Goal: Task Accomplishment & Management: Use online tool/utility

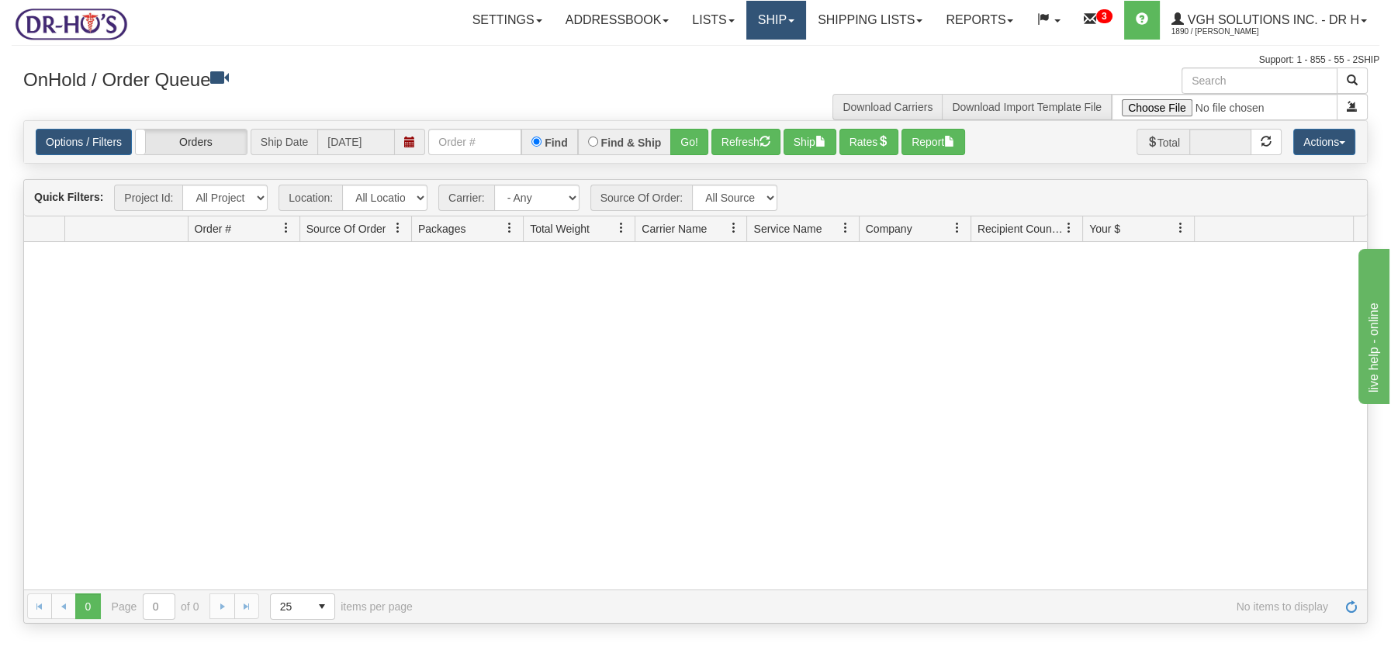
click at [767, 18] on link "Ship" at bounding box center [777, 20] width 60 height 39
click at [714, 46] on link "Ship Screen" at bounding box center [735, 54] width 140 height 20
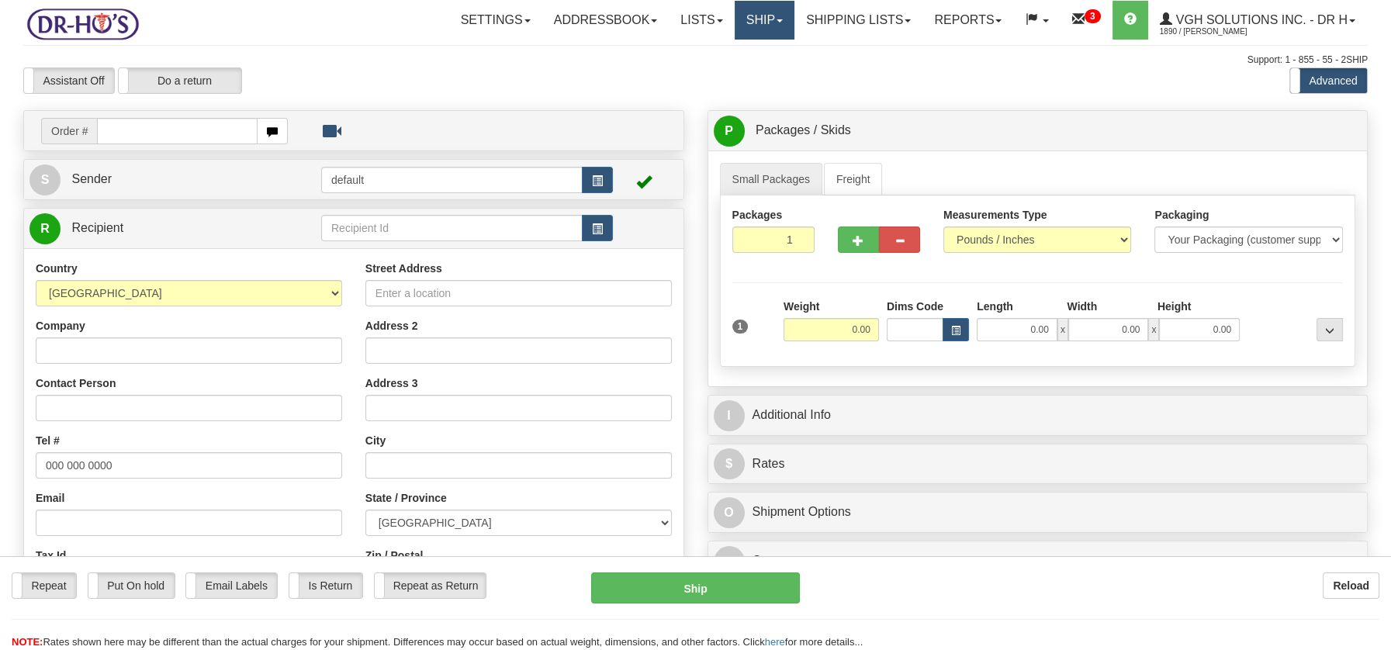
click at [751, 15] on link "Ship" at bounding box center [765, 20] width 60 height 39
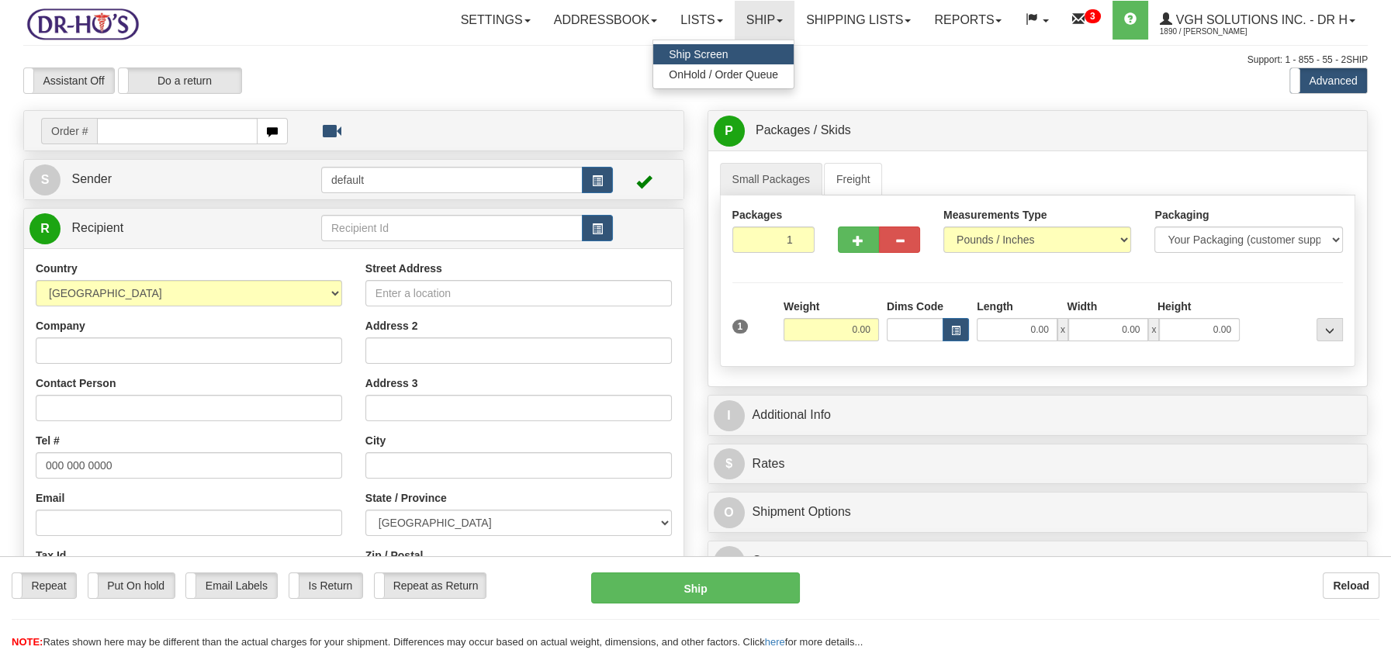
click at [702, 50] on span "Ship Screen" at bounding box center [698, 54] width 59 height 12
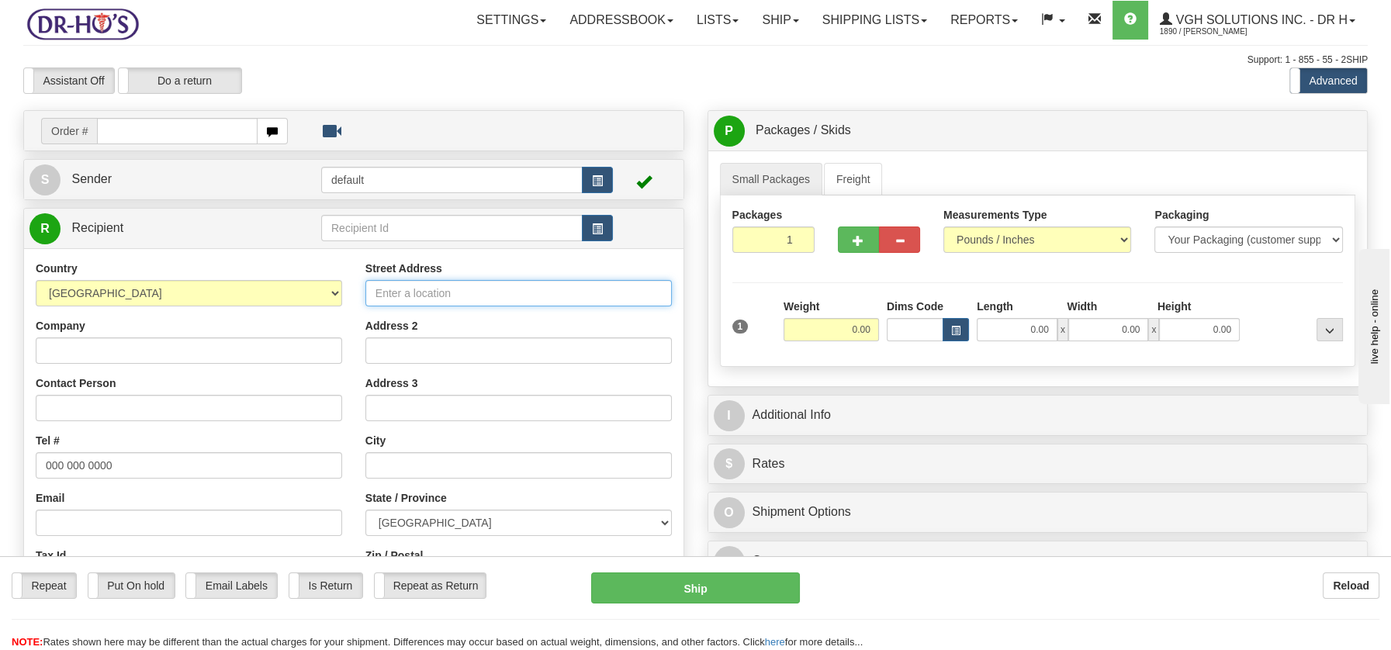
click at [437, 290] on input "Street Address" at bounding box center [519, 293] width 307 height 26
paste input "582 Rue MadeleineSalaberry-de-Valleyfield, QC J6S 3S3"
type input "582 Rue MadeleineSalaberry-de-Valleyfield, QC J6S 3S3"
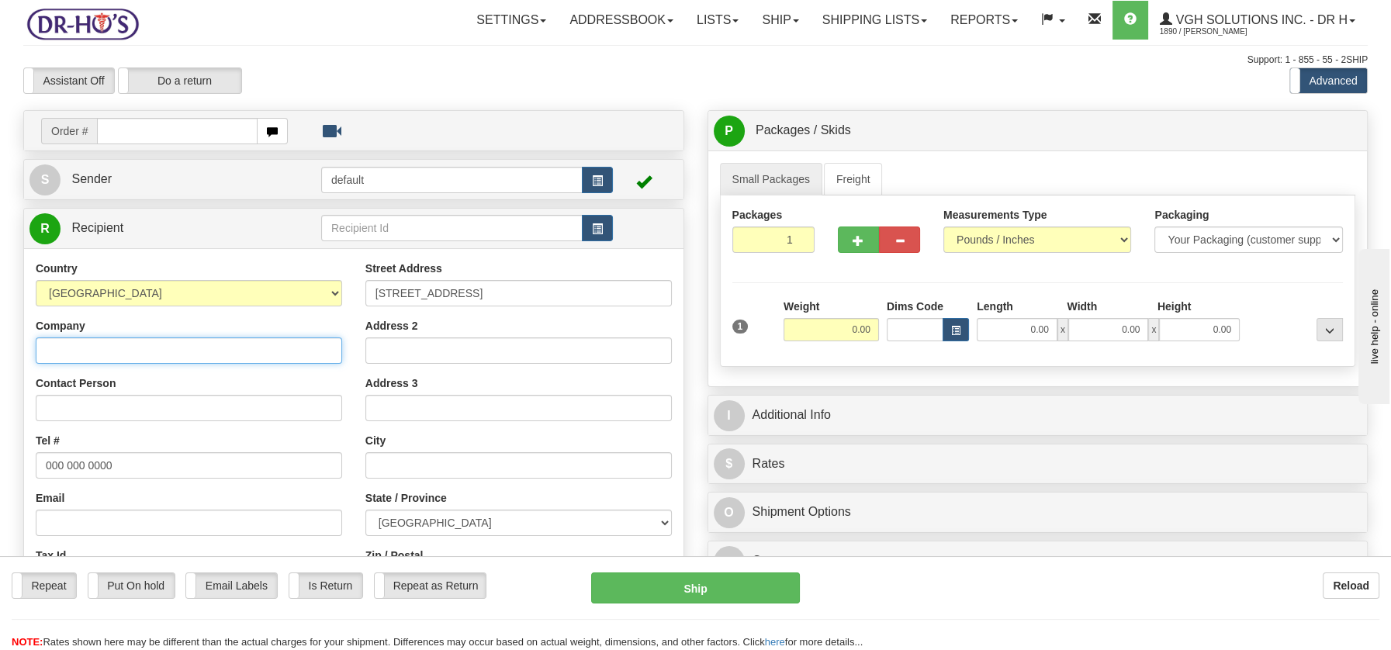
click at [81, 350] on input "Company" at bounding box center [189, 351] width 307 height 26
paste input "Alain Sauvé"
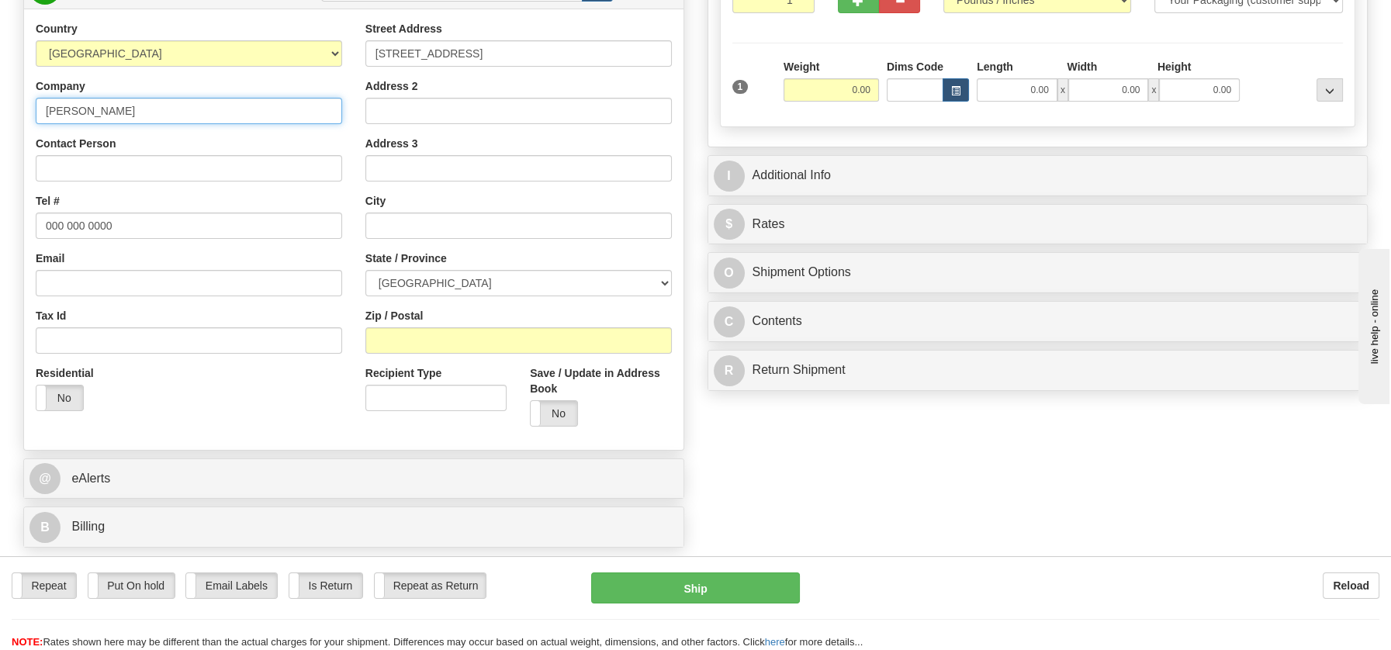
scroll to position [249, 0]
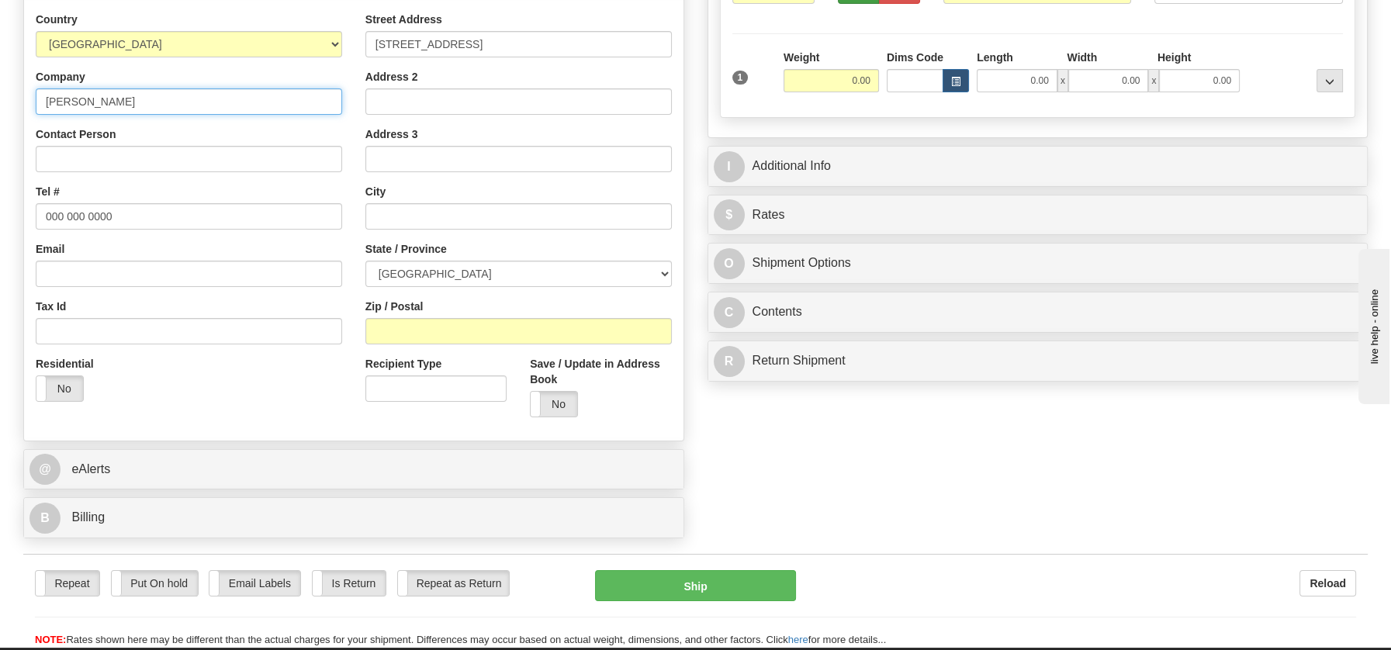
type input "Alain Sauvé"
drag, startPoint x: 45, startPoint y: 211, endPoint x: 120, endPoint y: 216, distance: 74.6
click at [120, 216] on input "000 000 0000" at bounding box center [189, 216] width 307 height 26
paste input "4503733275"
type input "4503733275"
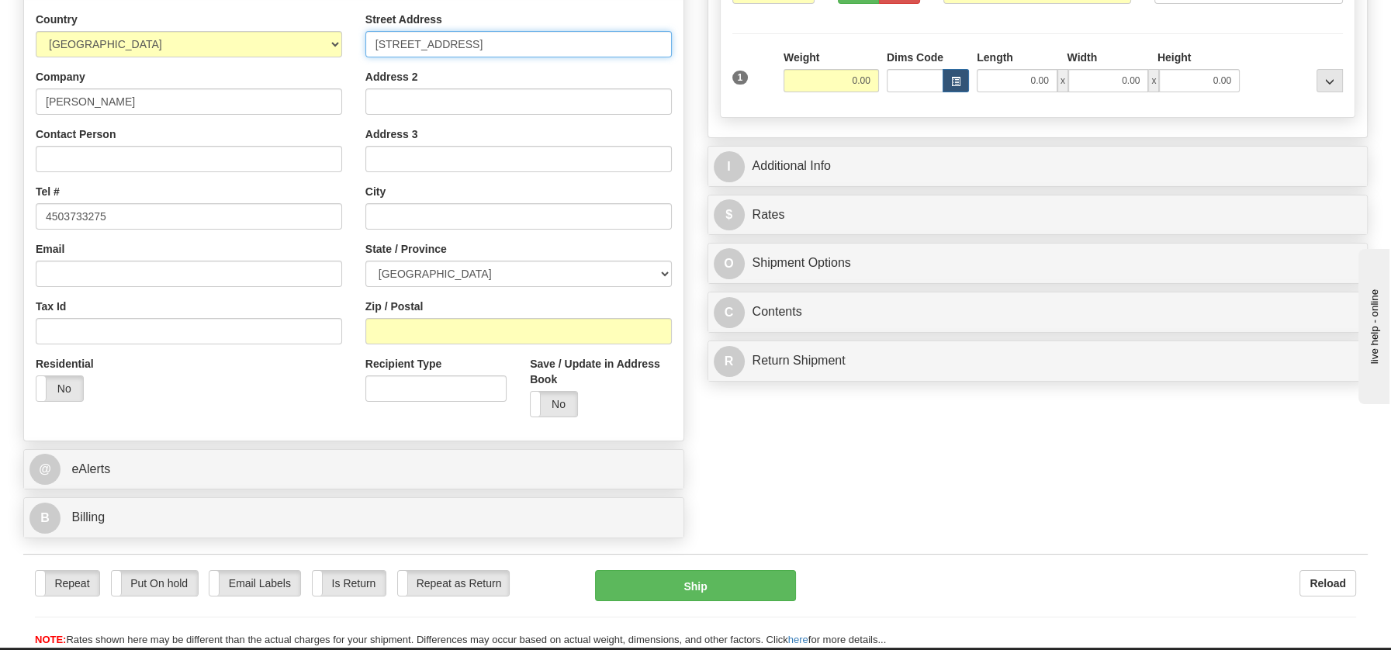
drag, startPoint x: 473, startPoint y: 43, endPoint x: 657, endPoint y: 40, distance: 184.7
click at [657, 40] on input "582 Rue MadeleineSalaberry-de-Valleyfield, QC J6S 3S3" at bounding box center [519, 44] width 307 height 26
click at [407, 219] on input "text" at bounding box center [519, 216] width 307 height 26
paste input "Salaberry-de-Valleyfield, QC J6S 3S3"
drag, startPoint x: 514, startPoint y: 214, endPoint x: 558, endPoint y: 211, distance: 43.6
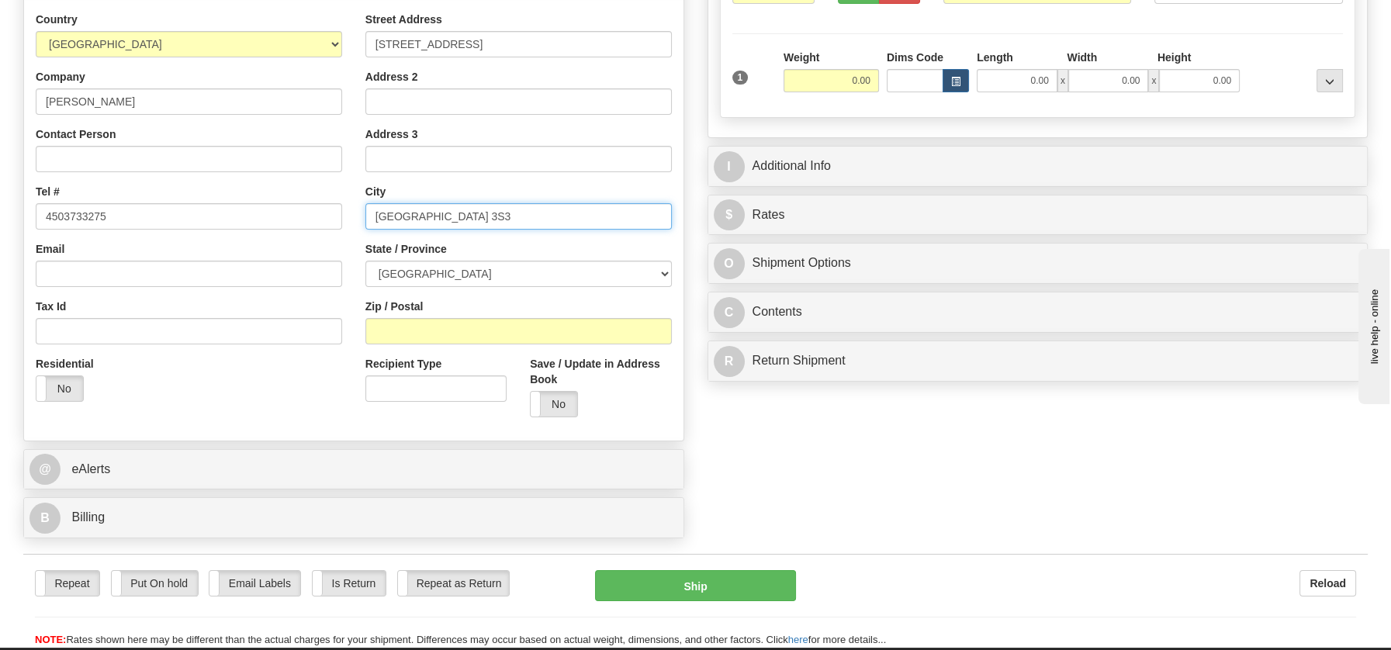
click at [558, 211] on input "Salaberry-de-Valleyfield, QC J6S 3S3" at bounding box center [519, 216] width 307 height 26
type input "Salaberry-de-Valleyfield, QC J6S 3S3"
click at [431, 338] on input "Zip / Postal" at bounding box center [519, 331] width 307 height 26
paste input "J6S 3S3"
type input "J6S 3S3"
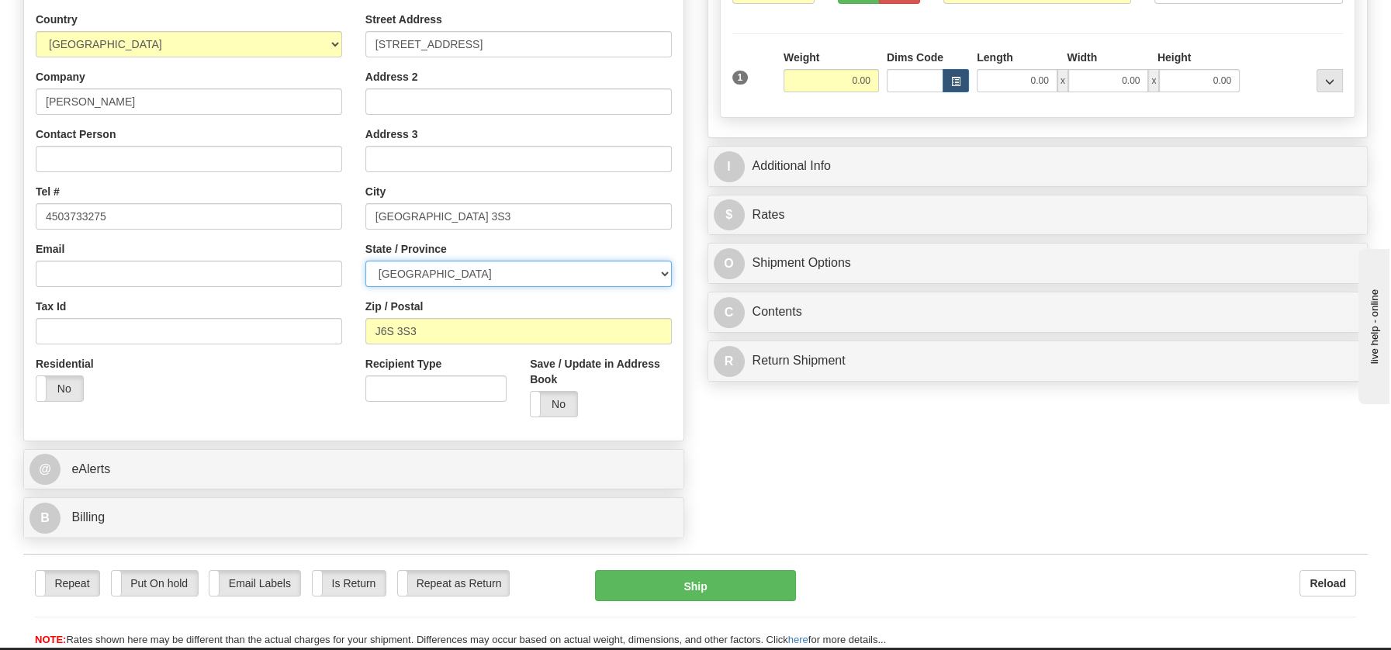
click at [663, 273] on select "ALBERTA BRITISH COLUMBIA MANITOBA NEW BRUNSWICK NEWFOUNDLAND NOVA SCOTIA NUNAVU…" at bounding box center [519, 274] width 307 height 26
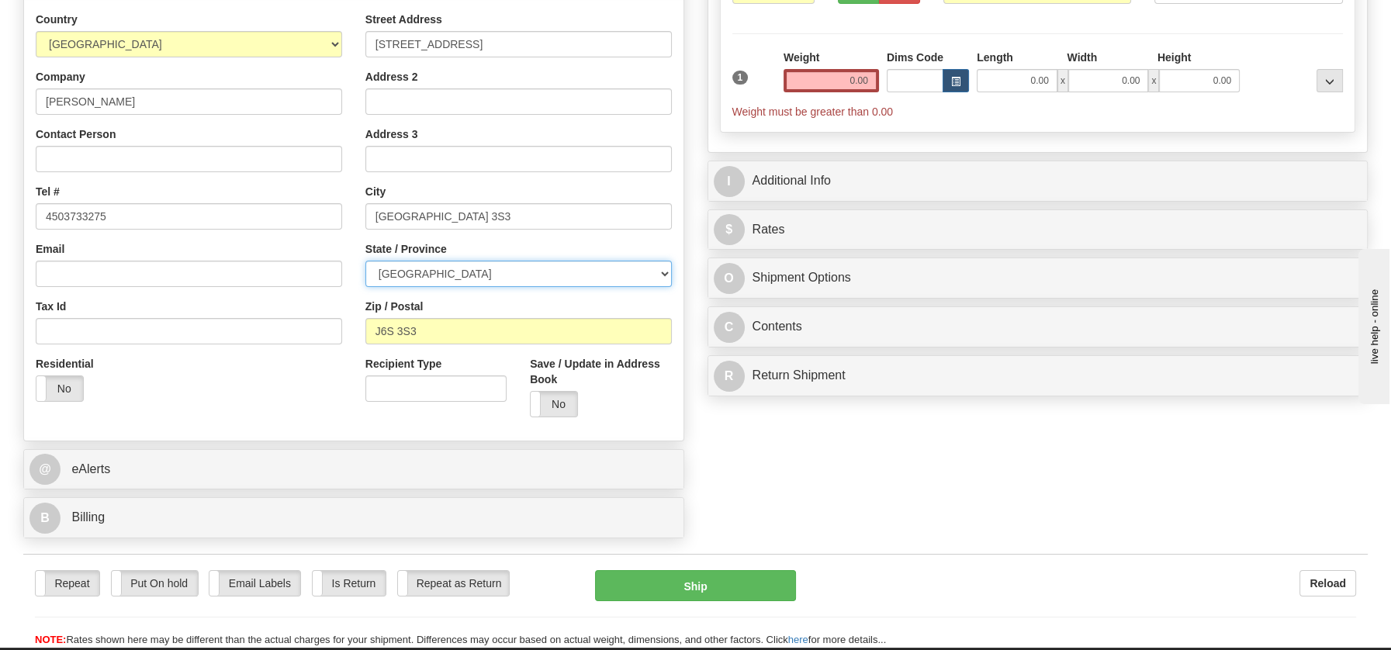
select select "QC"
click at [366, 261] on select "ALBERTA BRITISH COLUMBIA MANITOBA NEW BRUNSWICK NEWFOUNDLAND NOVA SCOTIA NUNAVU…" at bounding box center [519, 274] width 307 height 26
drag, startPoint x: 489, startPoint y: 219, endPoint x: 577, endPoint y: 206, distance: 88.7
click at [577, 206] on input "Salaberry-de-Valleyfield, QC J6S 3S3" at bounding box center [519, 216] width 307 height 26
type input "Salaberry-de-Valleyfield"
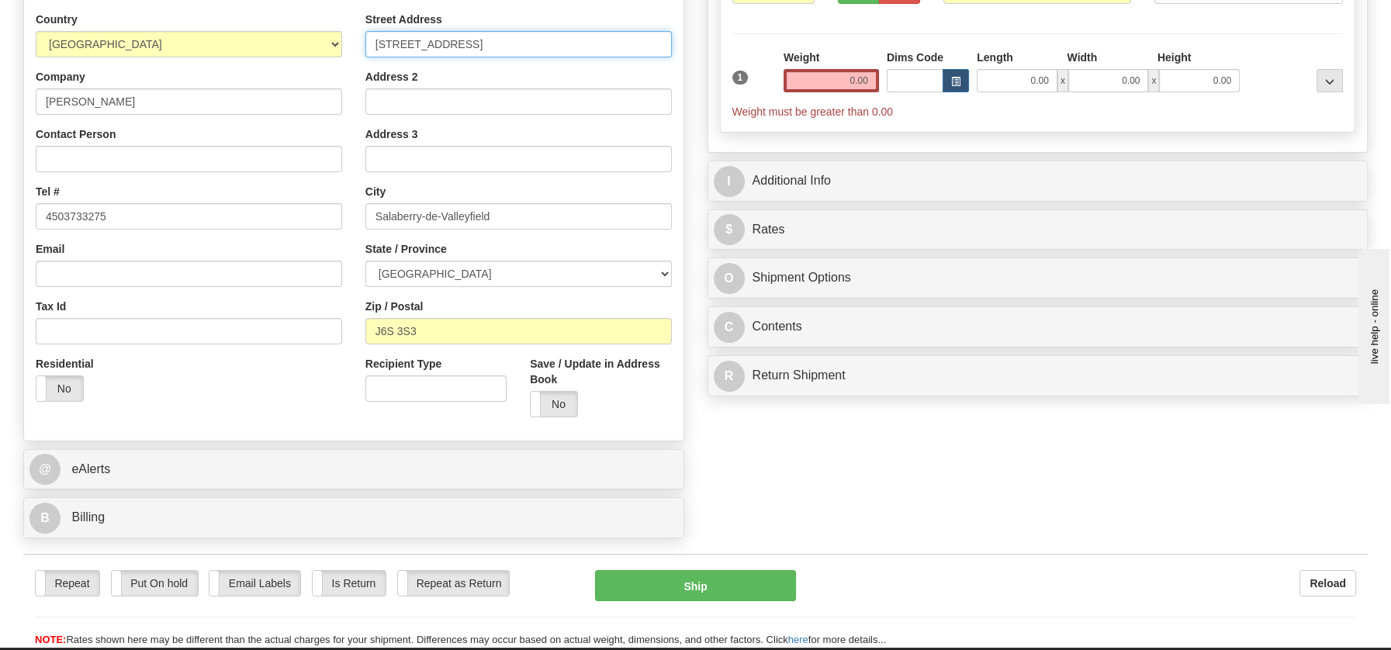
drag, startPoint x: 471, startPoint y: 42, endPoint x: 679, endPoint y: 28, distance: 208.4
click at [679, 29] on div "Street Address 582 Rue MadeleineSalaberry-de-Valleyfield, QC J6S 3S3 Address 2 …" at bounding box center [519, 220] width 330 height 417
type input "582 Rue Madeleine"
drag, startPoint x: 836, startPoint y: 79, endPoint x: 889, endPoint y: 75, distance: 52.9
click at [889, 75] on div "1 Weight 0.00 Dims Code 0.00" at bounding box center [1038, 85] width 619 height 70
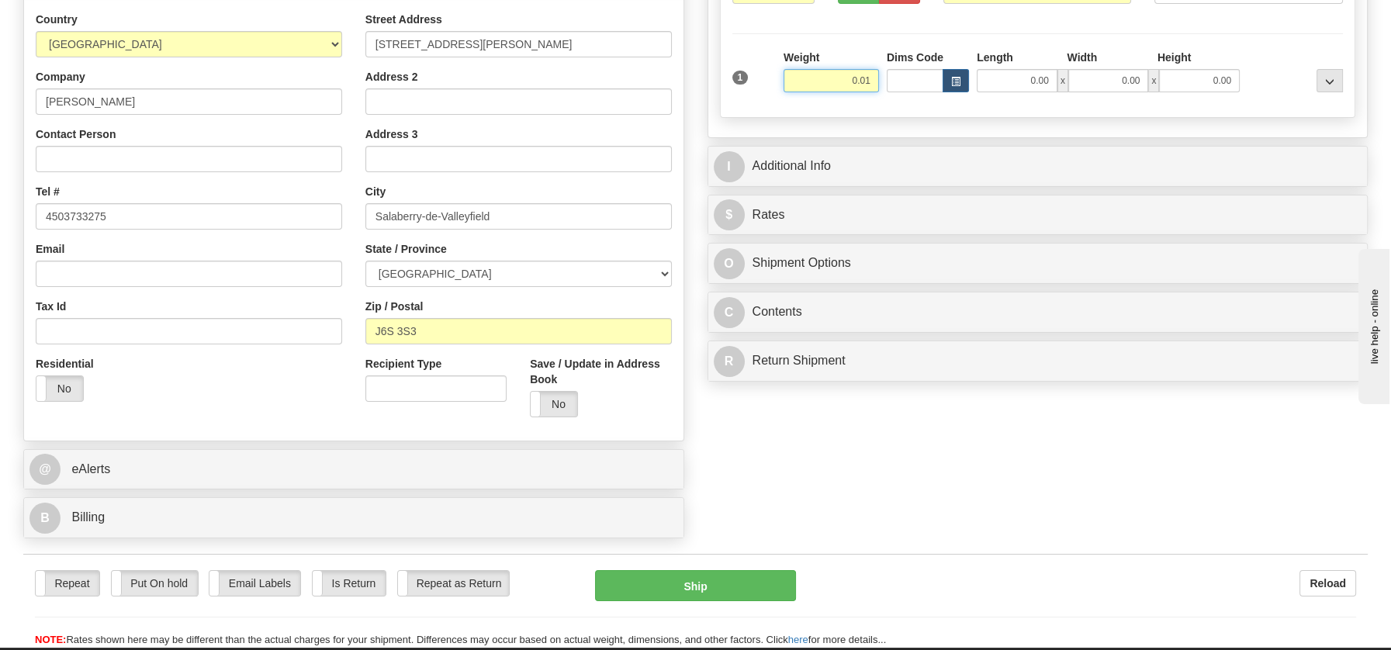
type input "0.01"
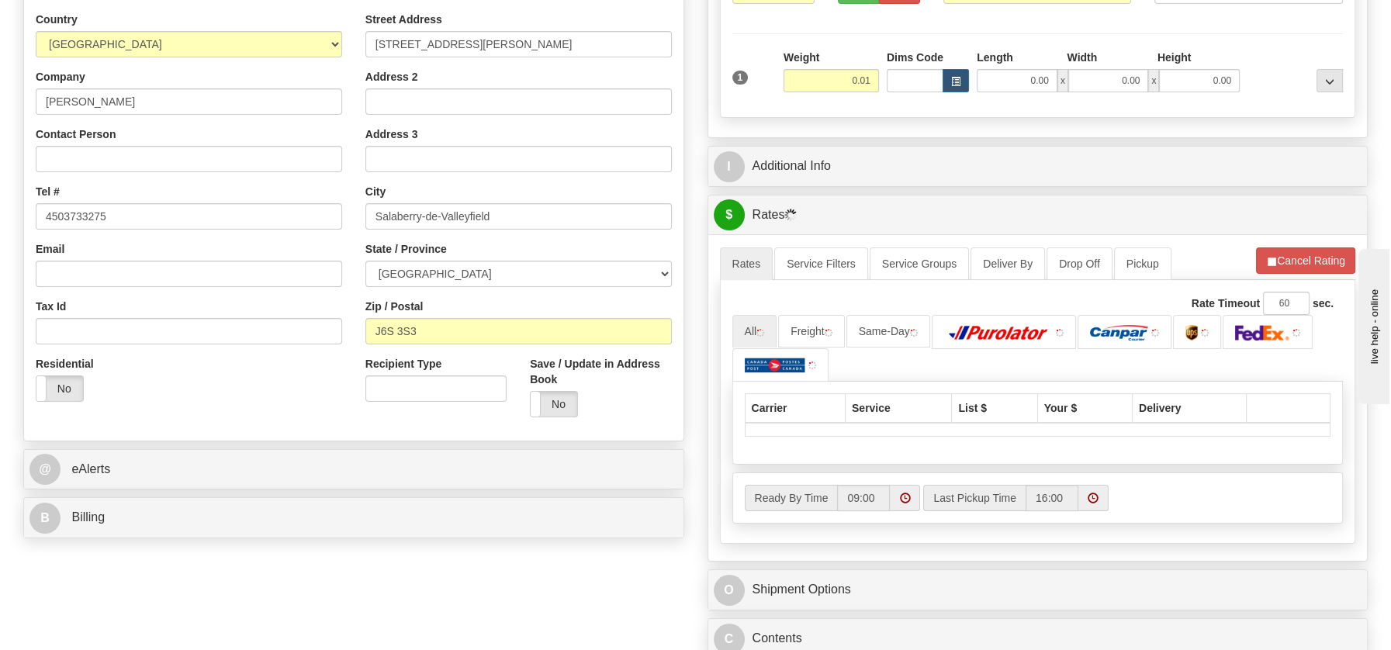
click at [826, 362] on div "P Packages / Skids 1 Packages - Weight: 0.01 Lbs 1 Skids - Weight: NaN Lbs Ship…" at bounding box center [1038, 288] width 684 height 855
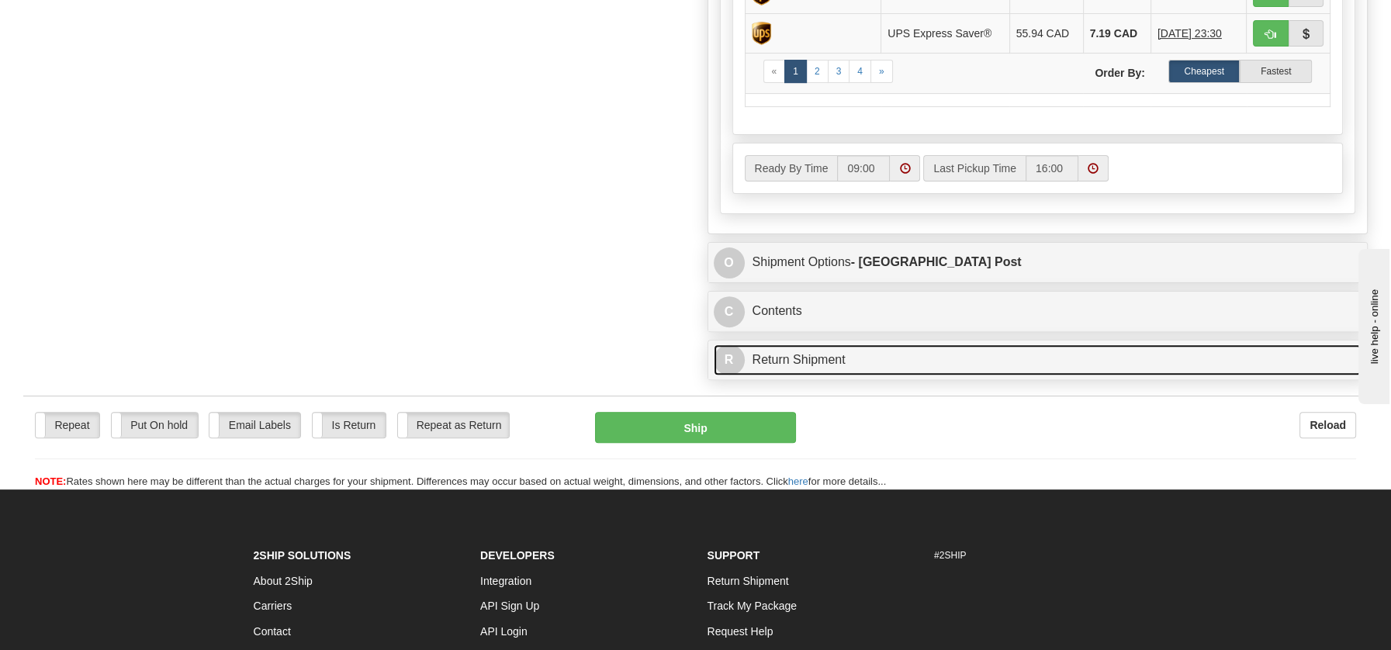
scroll to position [850, 0]
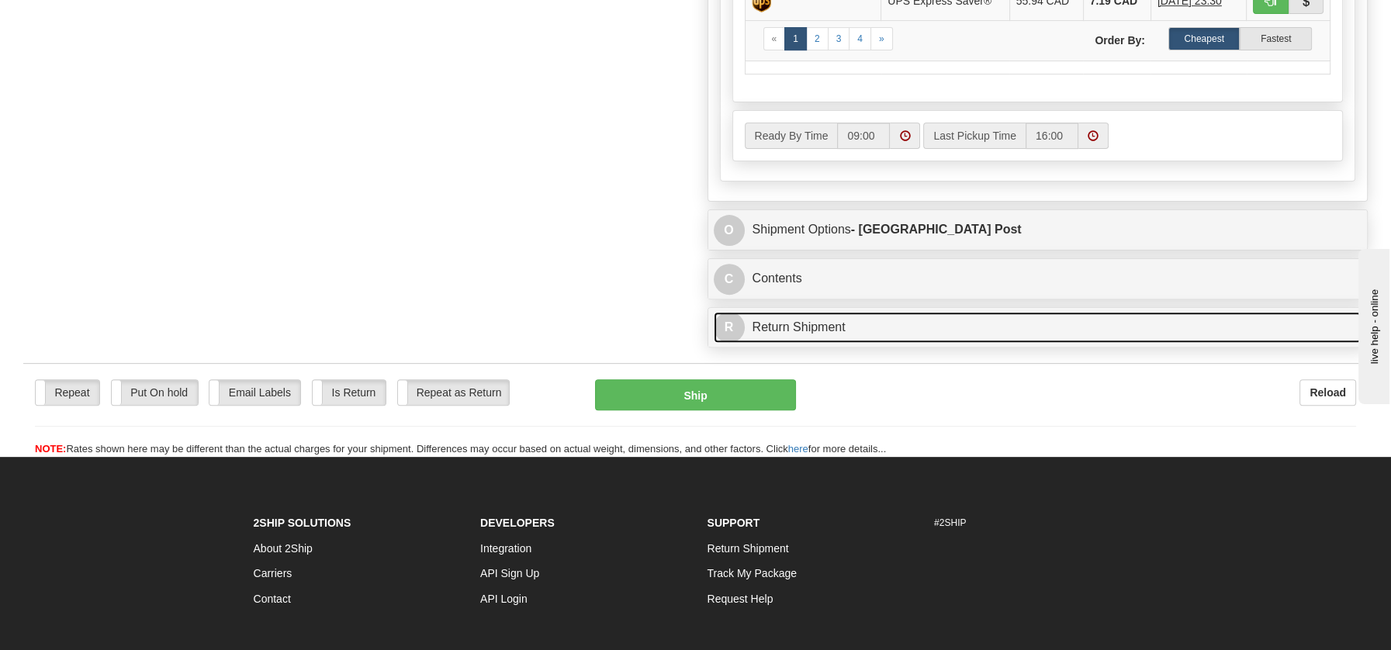
click at [811, 320] on link "R Return Shipment" at bounding box center [1038, 328] width 649 height 32
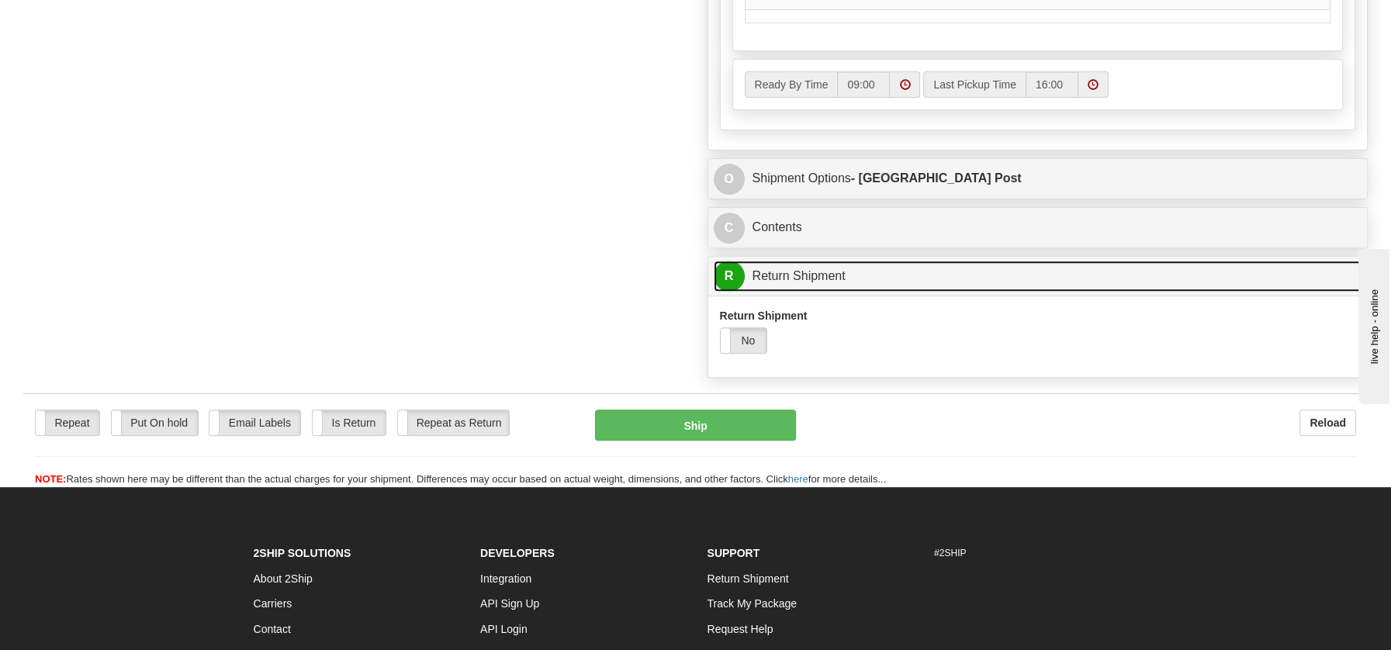
scroll to position [1040, 0]
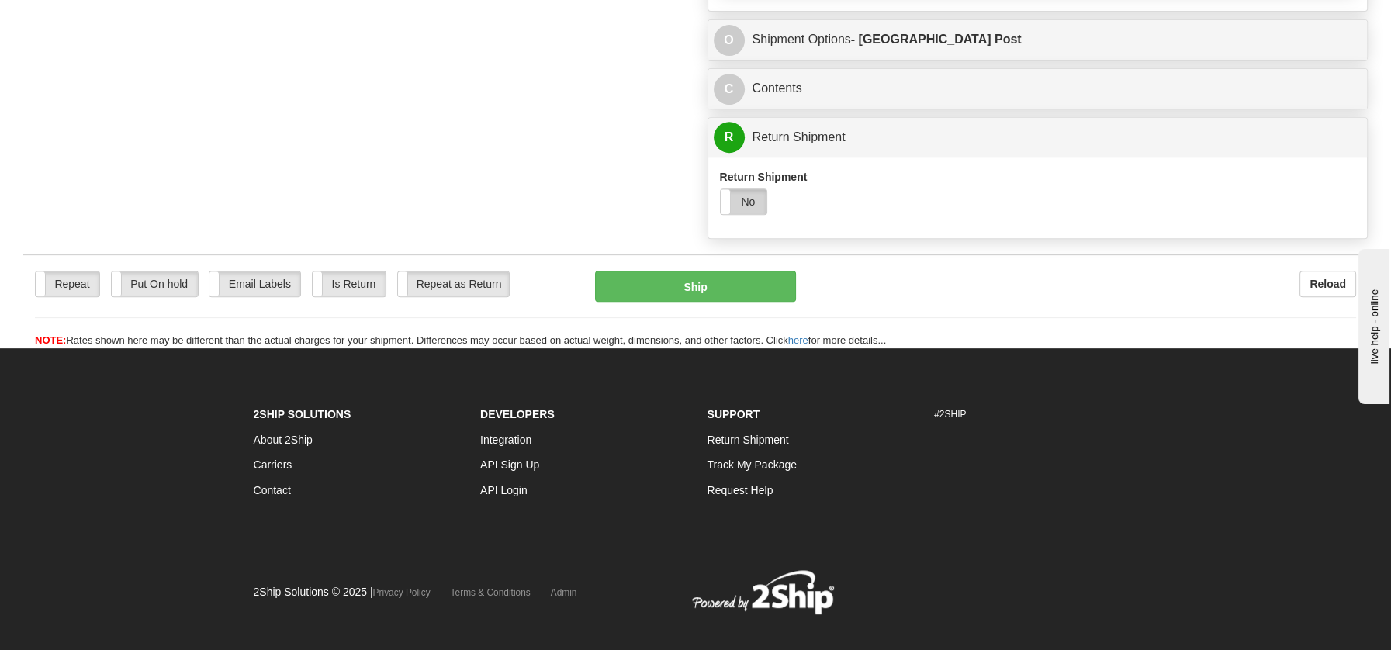
click at [750, 203] on label "No" at bounding box center [744, 201] width 47 height 25
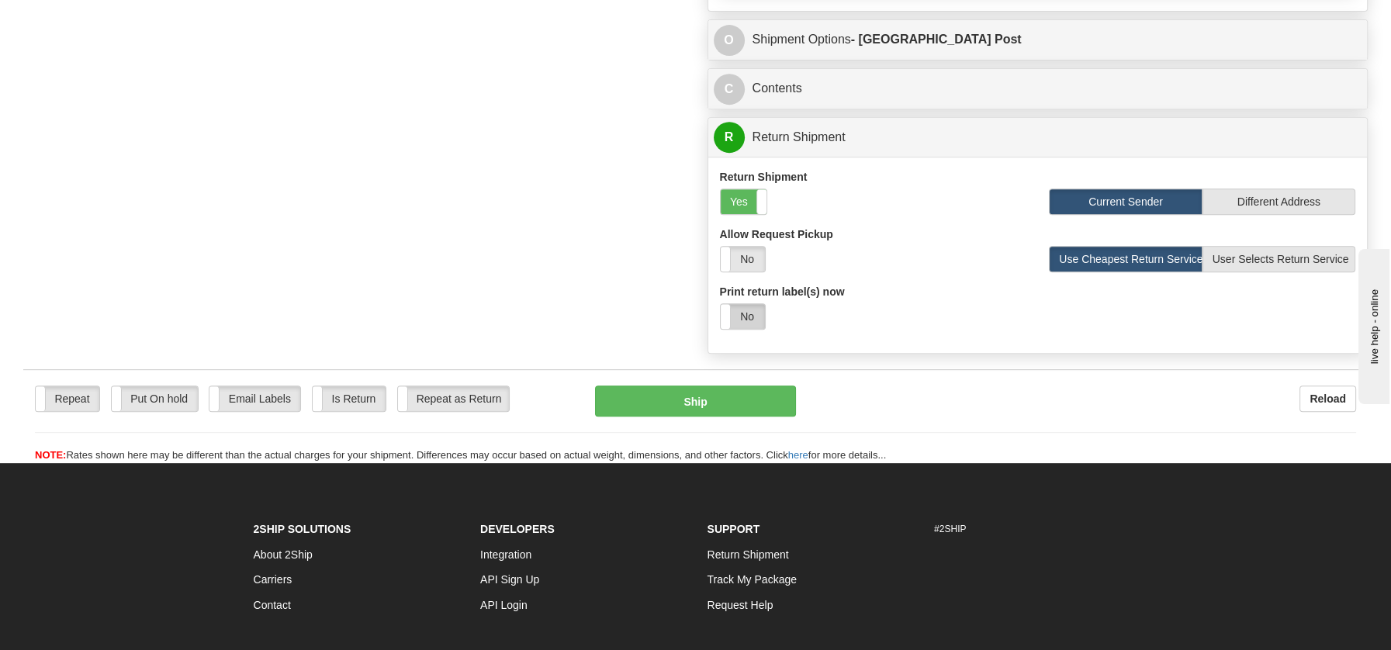
click at [739, 310] on label "No" at bounding box center [743, 316] width 44 height 25
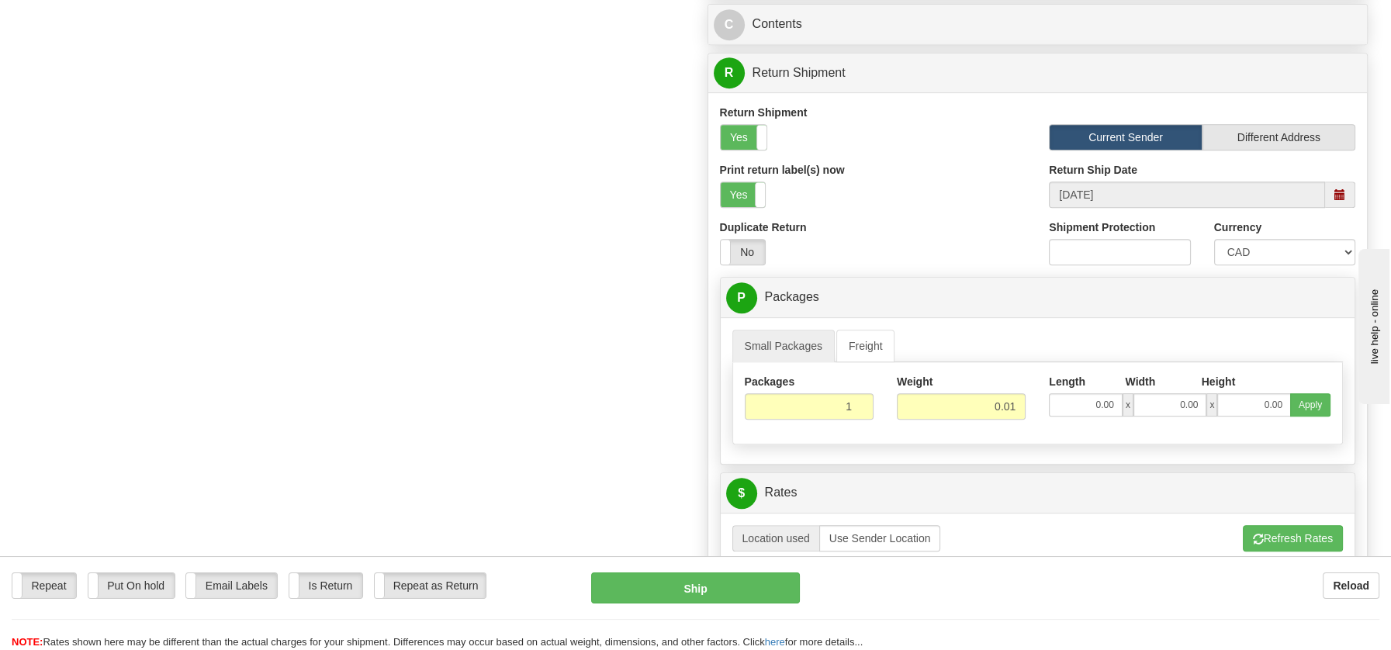
scroll to position [1315, 0]
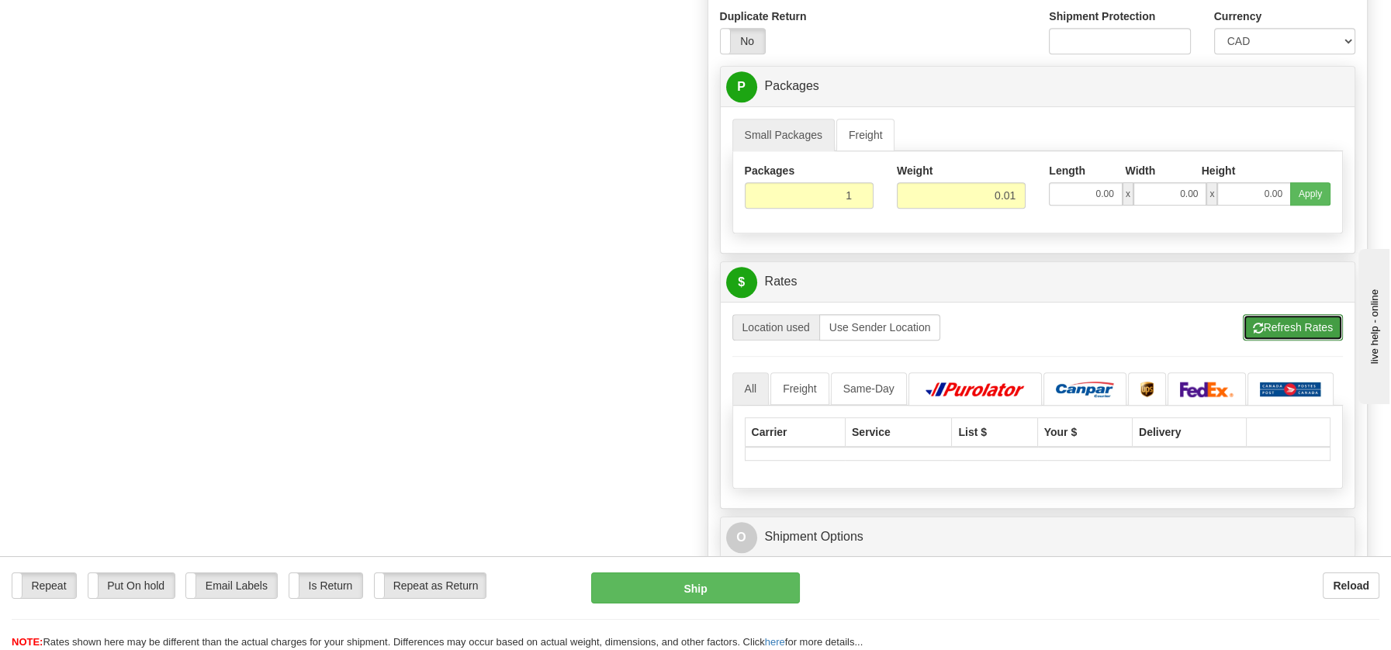
click at [1297, 318] on button "Refresh Rates" at bounding box center [1293, 327] width 100 height 26
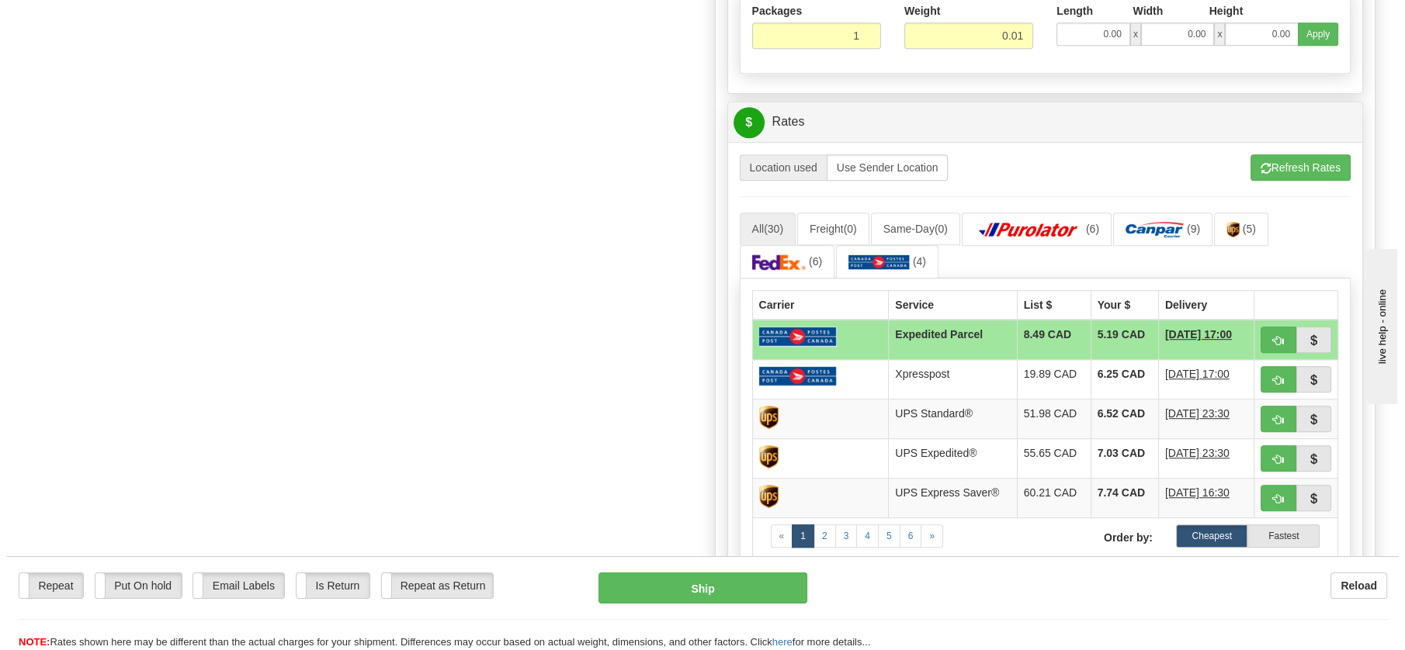
scroll to position [1481, 0]
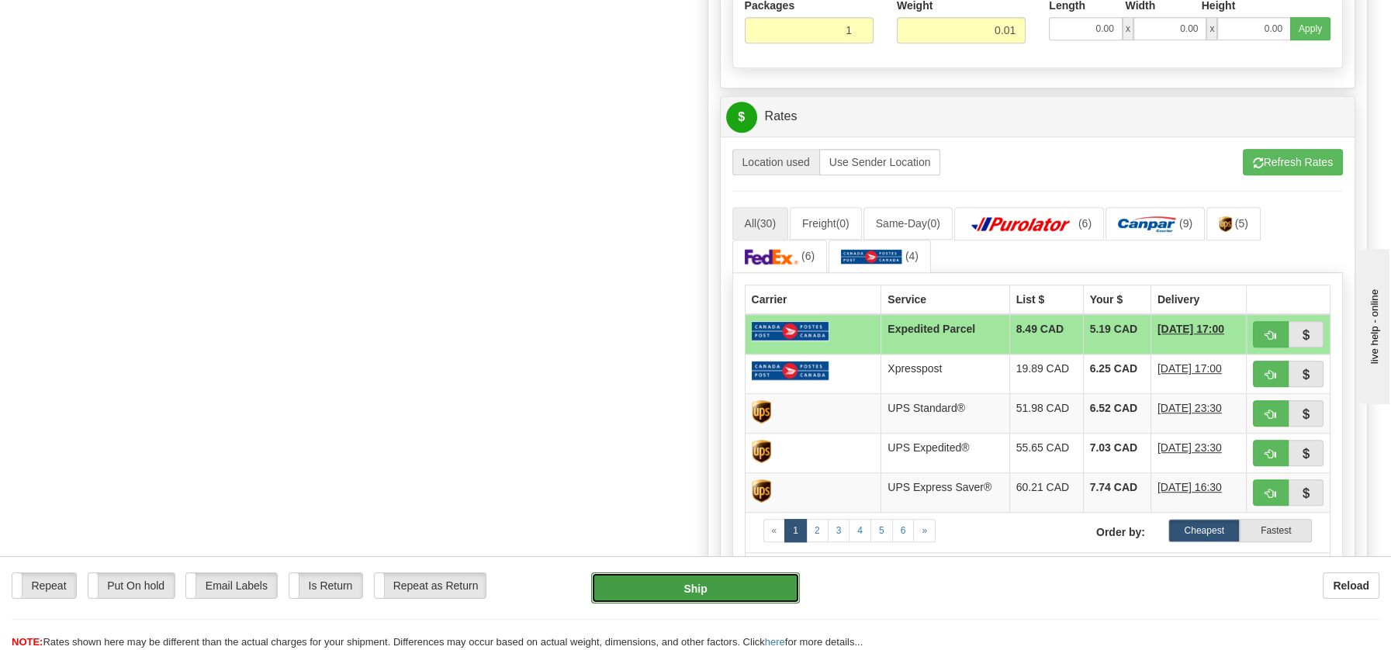
click at [702, 594] on button "Ship" at bounding box center [695, 588] width 209 height 31
type input "DOM.EP"
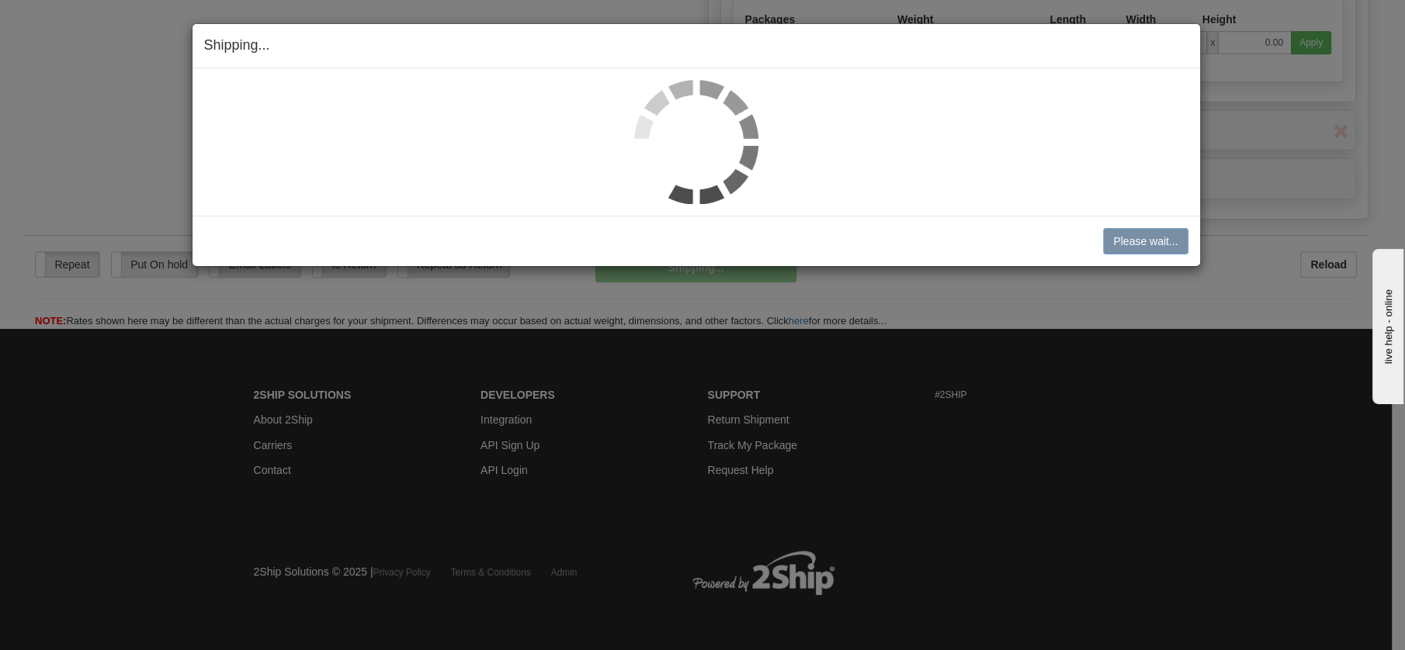
scroll to position [894, 0]
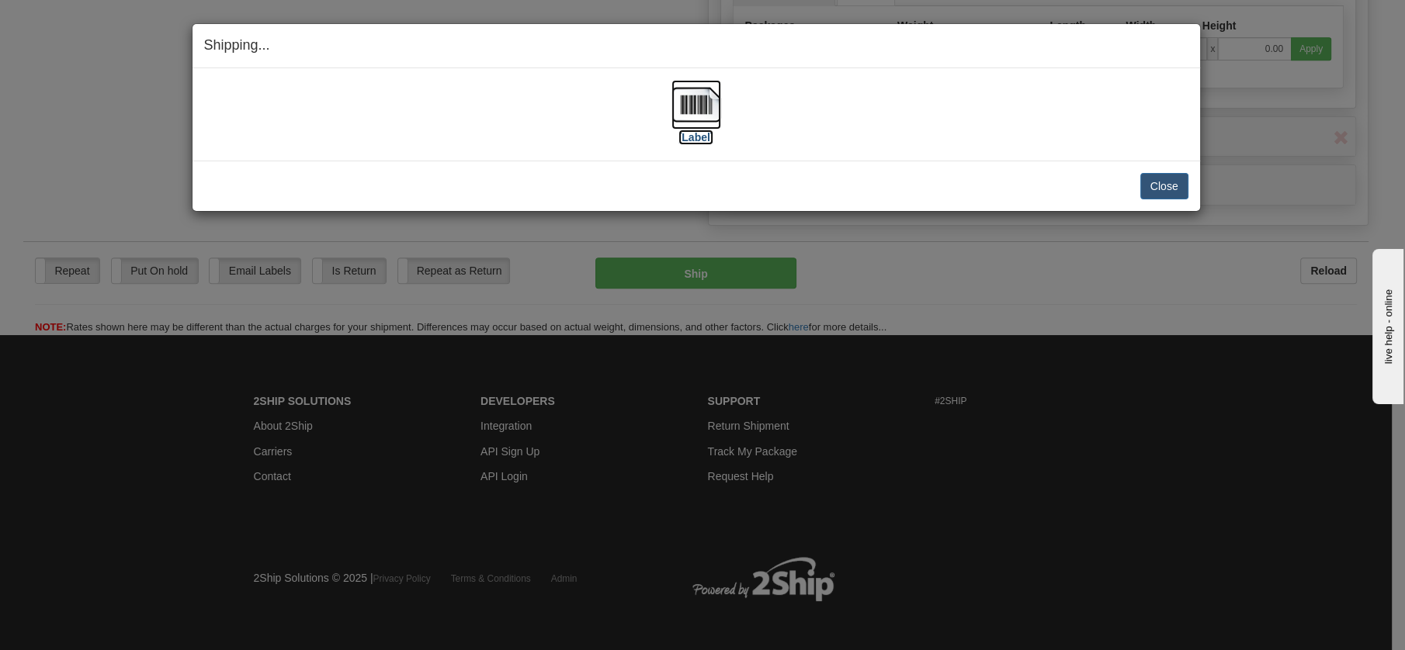
click at [692, 91] on img at bounding box center [696, 105] width 50 height 50
click at [1155, 182] on button "Close" at bounding box center [1164, 186] width 48 height 26
